Goal: Information Seeking & Learning: Check status

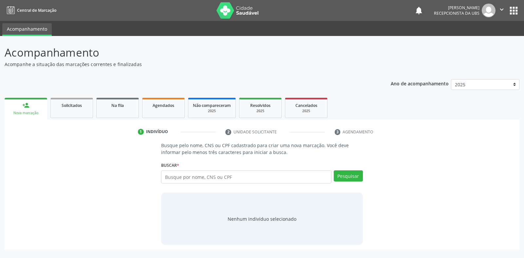
click at [165, 176] on input "text" at bounding box center [246, 177] width 170 height 13
type input "a"
click at [351, 178] on button "Pesquisar" at bounding box center [348, 176] width 29 height 11
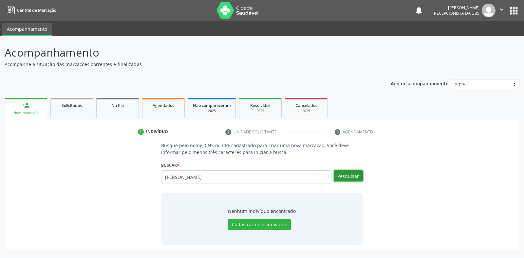
click at [348, 176] on button "Pesquisar" at bounding box center [348, 176] width 29 height 11
click at [347, 176] on button "Pesquisar" at bounding box center [348, 176] width 29 height 11
click at [348, 177] on button "Pesquisar" at bounding box center [348, 176] width 29 height 11
click at [215, 181] on input "[PERSON_NAME]" at bounding box center [246, 177] width 170 height 13
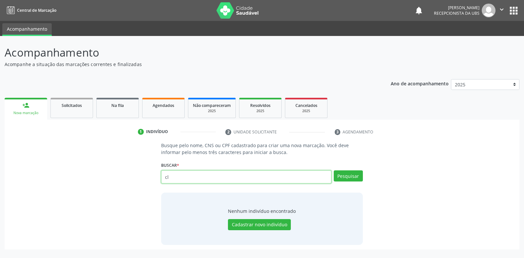
type input "c"
click at [164, 177] on input "text" at bounding box center [246, 177] width 170 height 13
type input "[PERSON_NAME]"
click at [342, 177] on button "Pesquisar" at bounding box center [348, 176] width 29 height 11
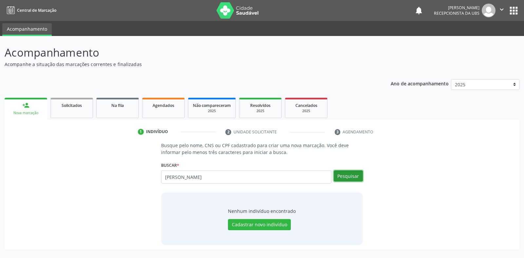
click at [340, 180] on button "Pesquisar" at bounding box center [348, 176] width 29 height 11
drag, startPoint x: 344, startPoint y: 175, endPoint x: 356, endPoint y: 178, distance: 12.2
click at [356, 178] on button "Pesquisar" at bounding box center [348, 176] width 29 height 11
click at [344, 177] on button "Pesquisar" at bounding box center [348, 176] width 29 height 11
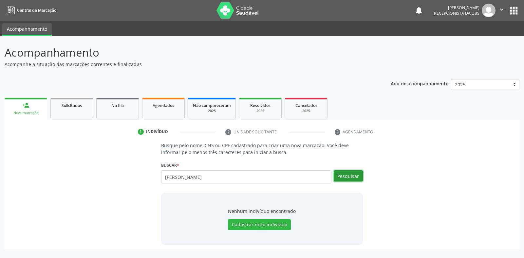
click at [346, 177] on button "Pesquisar" at bounding box center [348, 176] width 29 height 11
click at [225, 11] on img at bounding box center [238, 10] width 43 height 16
